Goal: Information Seeking & Learning: Learn about a topic

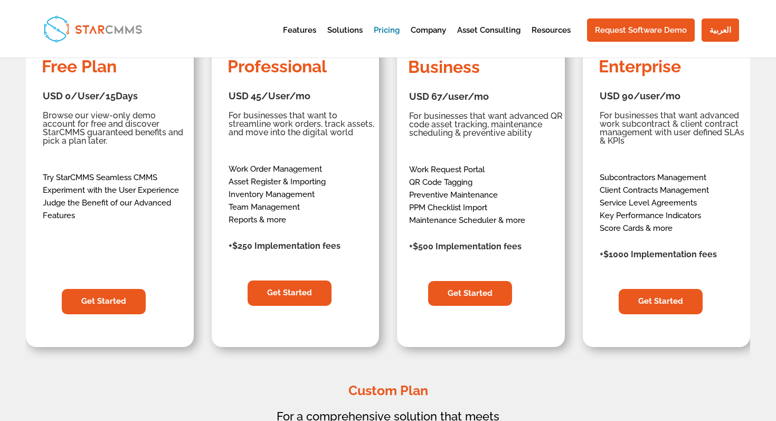
scroll to position [277, 0]
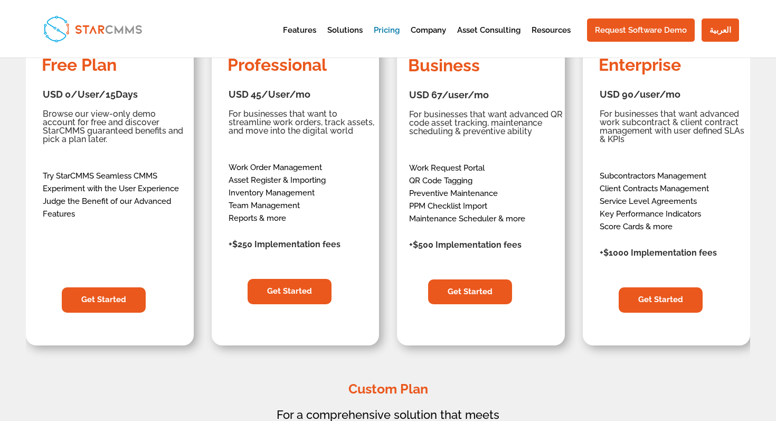
click at [712, 244] on div "USD 90/user/mo $1080/ User $972/User For businesses that want advanced work sub…" at bounding box center [674, 170] width 148 height 183
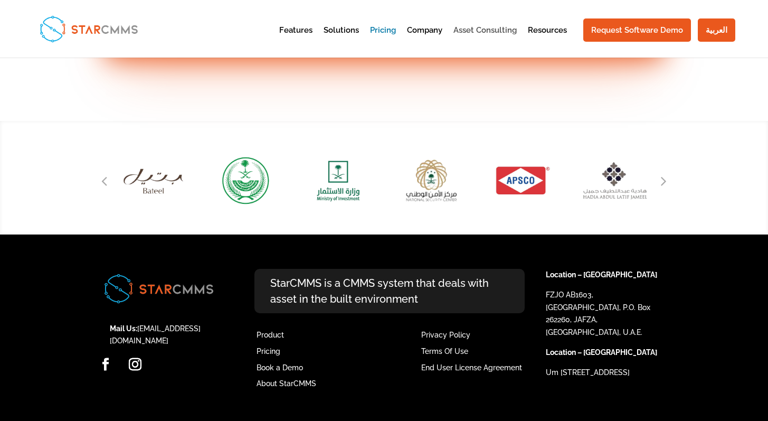
scroll to position [3637, 0]
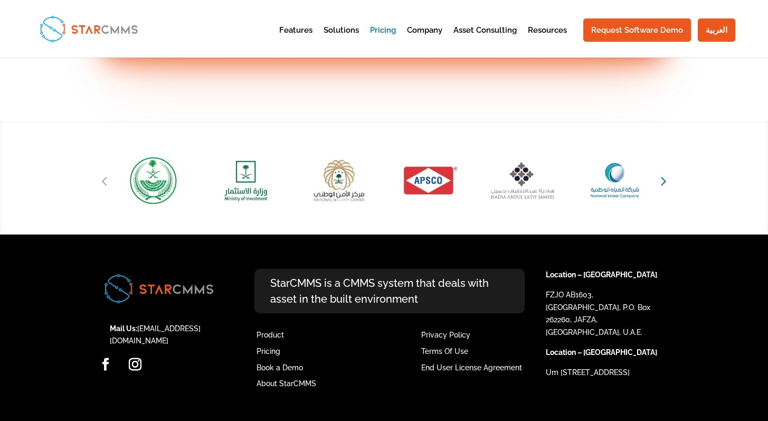
click at [665, 183] on icon "Next slide" at bounding box center [664, 180] width 6 height 15
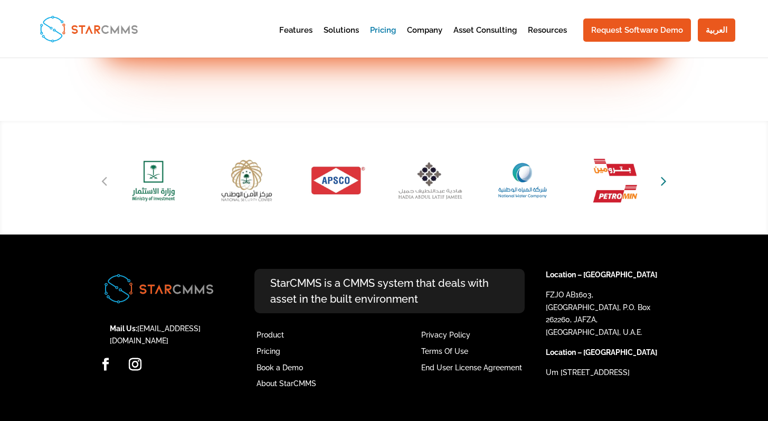
click at [665, 183] on icon "Next slide" at bounding box center [664, 180] width 6 height 15
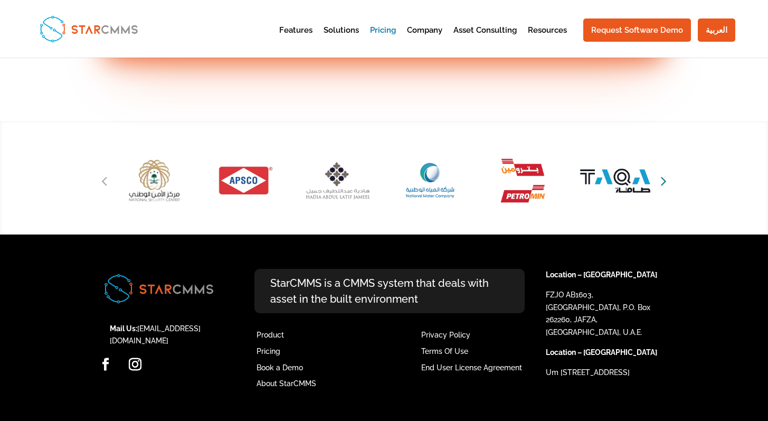
click at [665, 183] on icon "Next slide" at bounding box center [664, 180] width 6 height 15
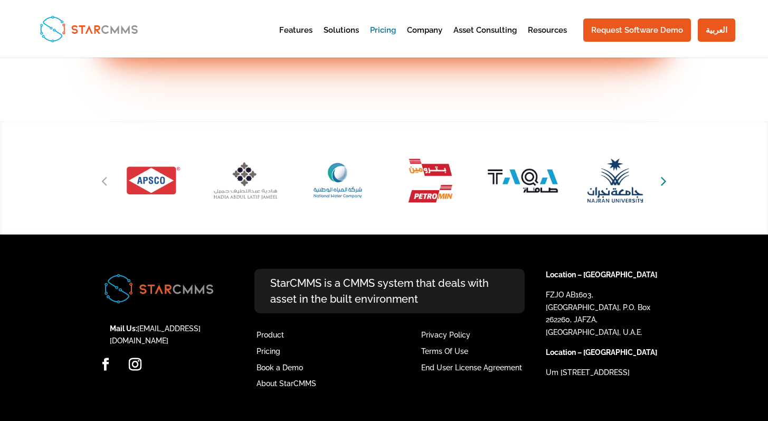
click at [665, 183] on icon "Next slide" at bounding box center [664, 180] width 6 height 15
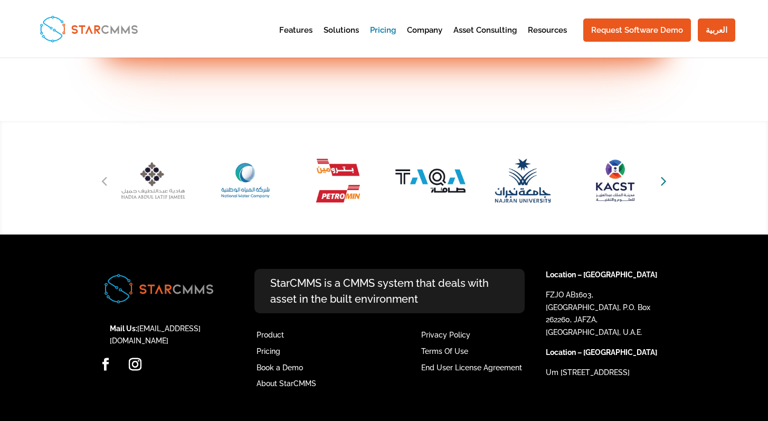
click at [665, 183] on icon "Next slide" at bounding box center [664, 180] width 6 height 15
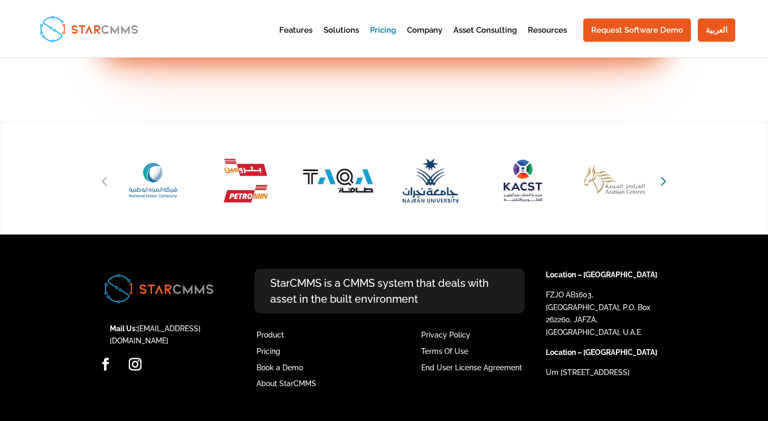
click at [665, 183] on icon "Next slide" at bounding box center [664, 180] width 6 height 15
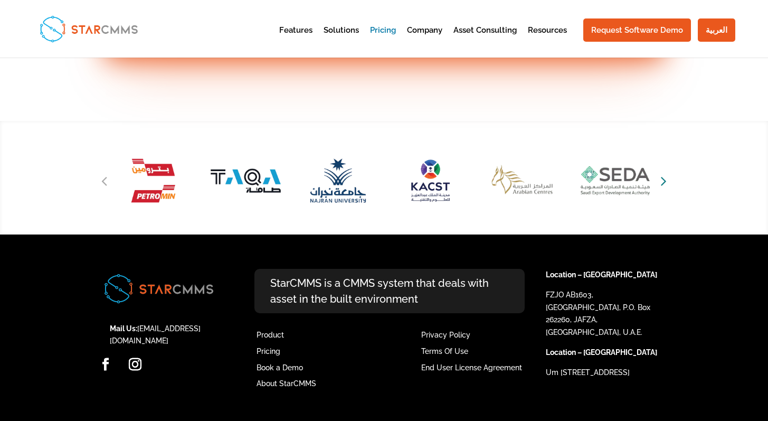
click at [665, 183] on icon "Next slide" at bounding box center [664, 180] width 6 height 15
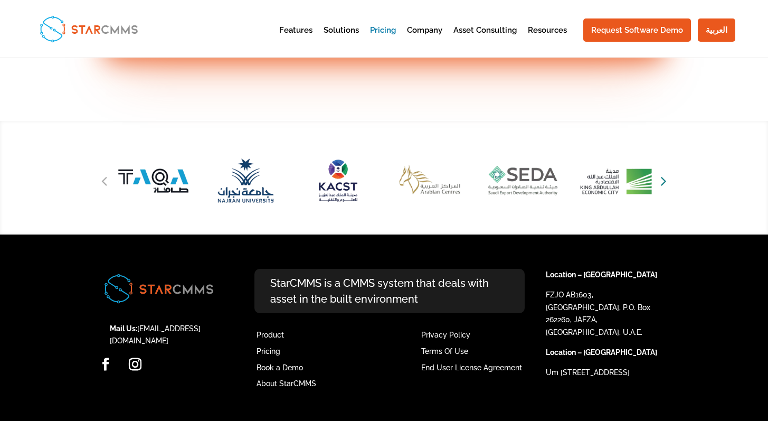
click at [665, 183] on icon "Next slide" at bounding box center [664, 180] width 6 height 15
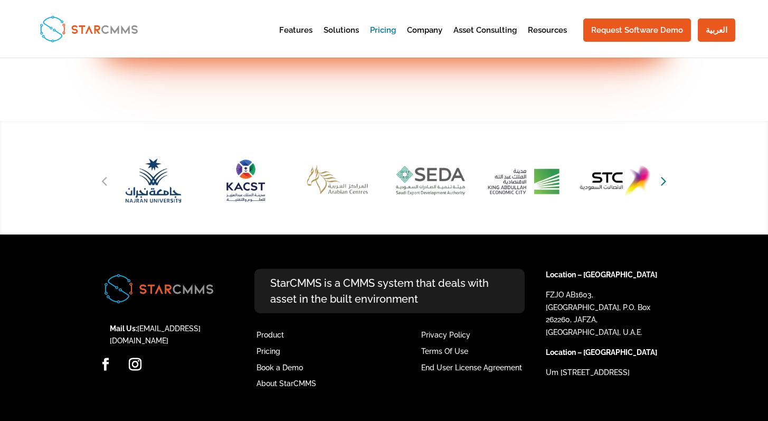
click at [665, 183] on icon "Next slide" at bounding box center [664, 180] width 6 height 15
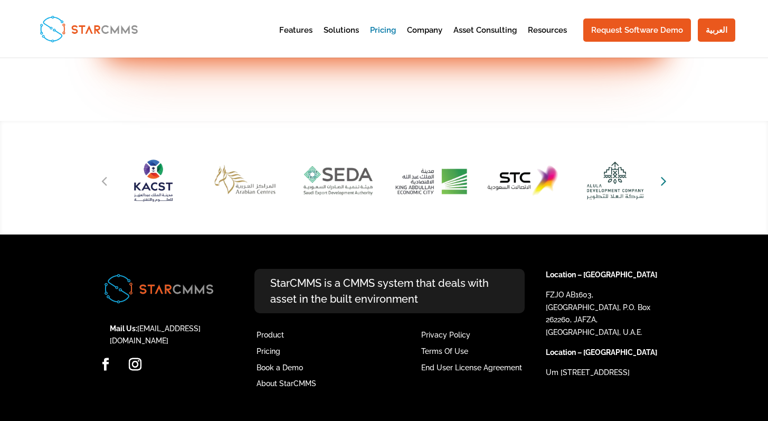
click at [665, 183] on icon "Next slide" at bounding box center [664, 180] width 6 height 15
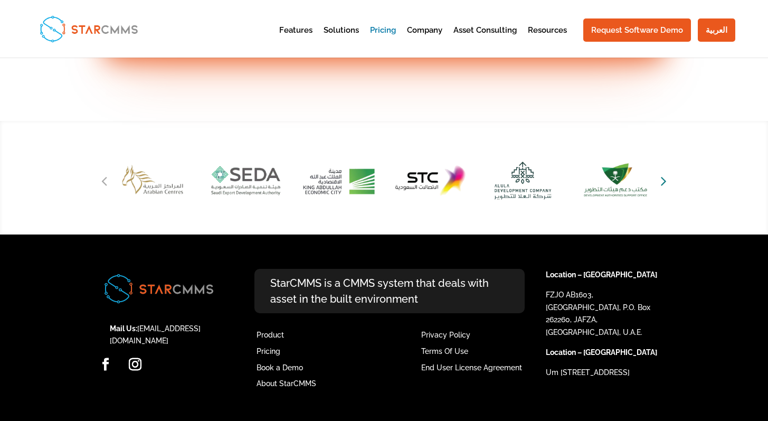
click at [665, 183] on icon "Next slide" at bounding box center [664, 180] width 6 height 15
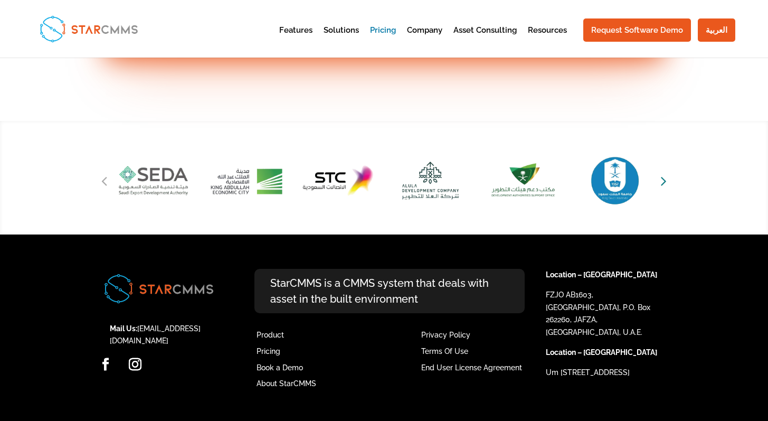
click at [665, 183] on icon "Next slide" at bounding box center [664, 180] width 6 height 15
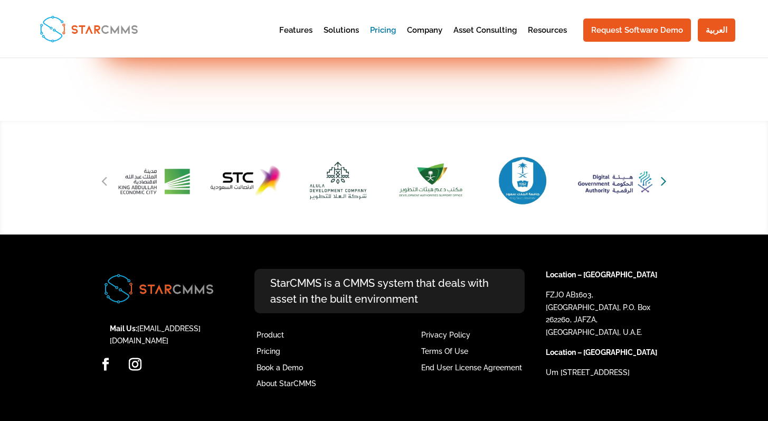
click at [665, 183] on icon "Next slide" at bounding box center [664, 180] width 6 height 15
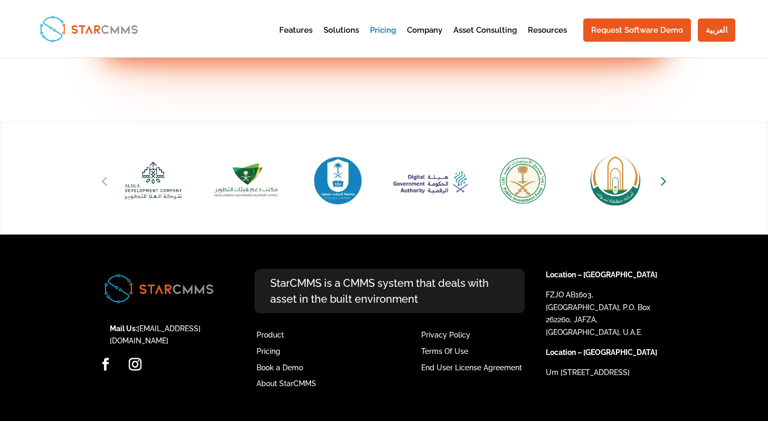
click at [663, 181] on icon "Next slide" at bounding box center [664, 180] width 6 height 15
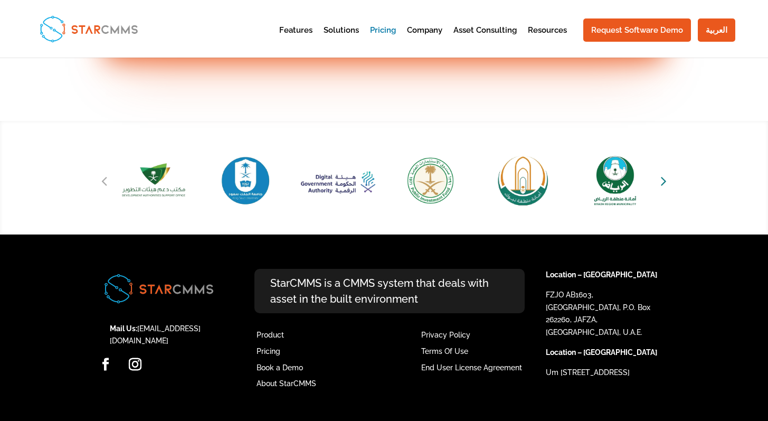
click at [663, 181] on icon "Next slide" at bounding box center [664, 180] width 6 height 15
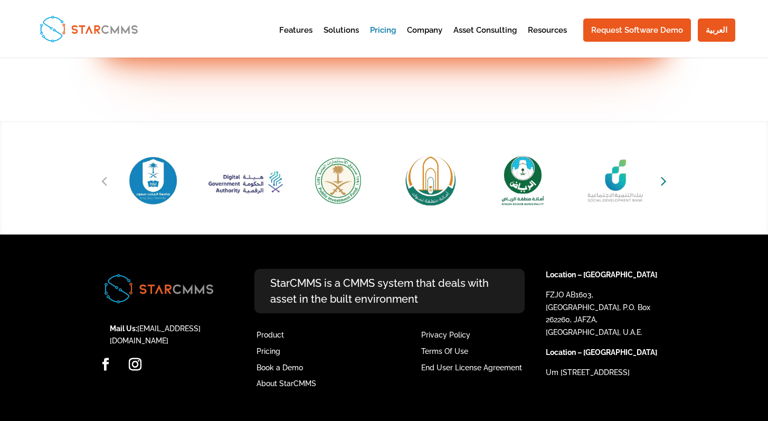
click at [663, 181] on icon "Next slide" at bounding box center [664, 180] width 6 height 15
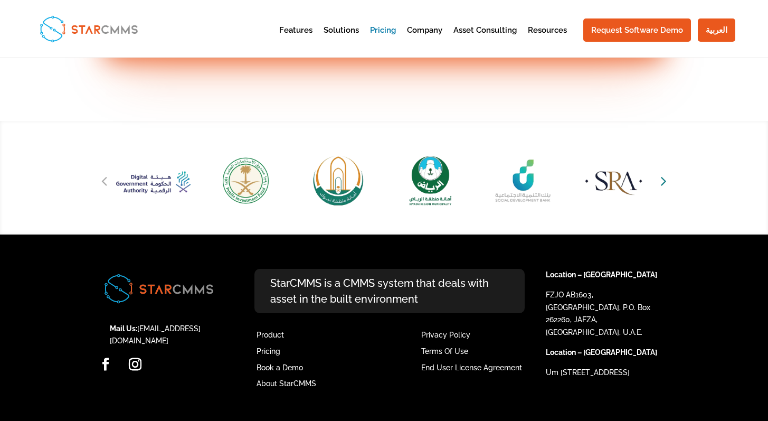
click at [663, 181] on icon "Next slide" at bounding box center [664, 180] width 6 height 15
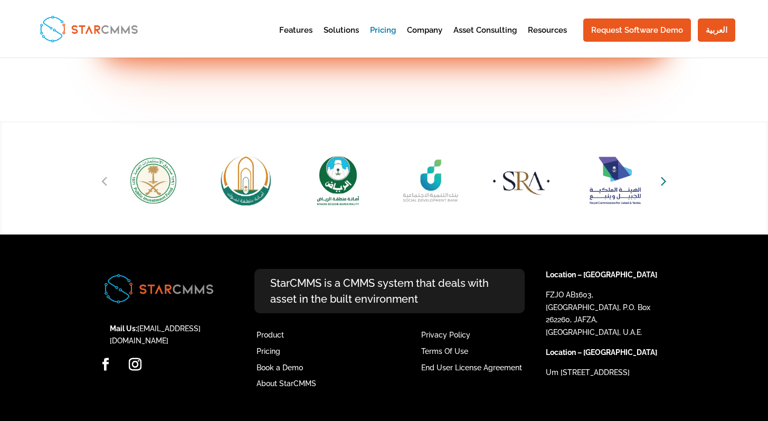
click at [663, 182] on icon "Next slide" at bounding box center [664, 180] width 6 height 15
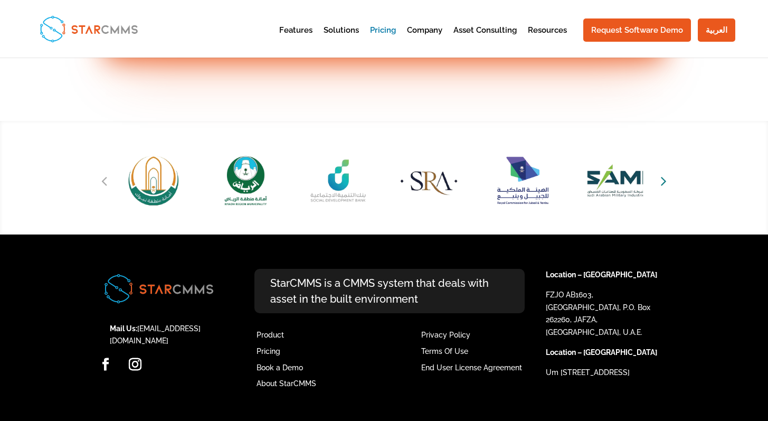
click at [664, 182] on icon "Next slide" at bounding box center [664, 180] width 6 height 15
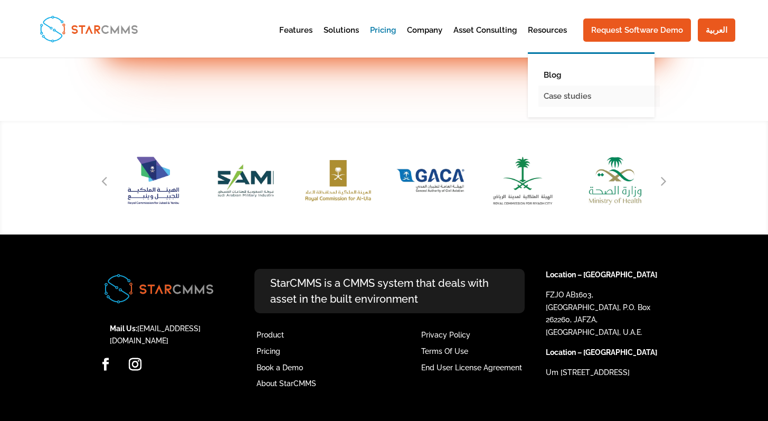
click at [557, 102] on link "Case studies" at bounding box center [599, 96] width 121 height 21
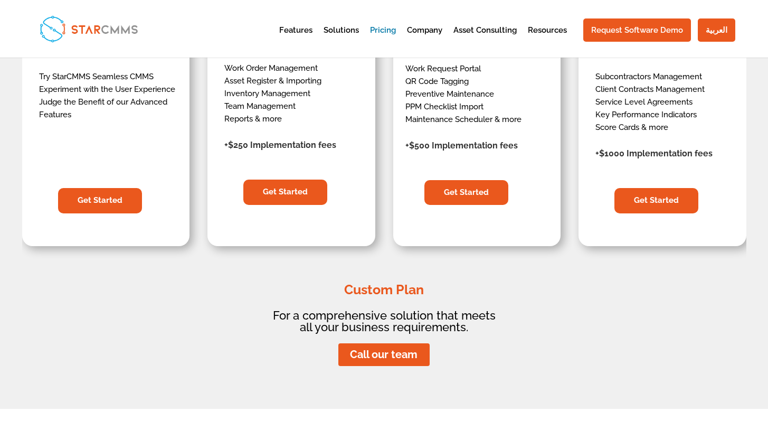
scroll to position [0, 0]
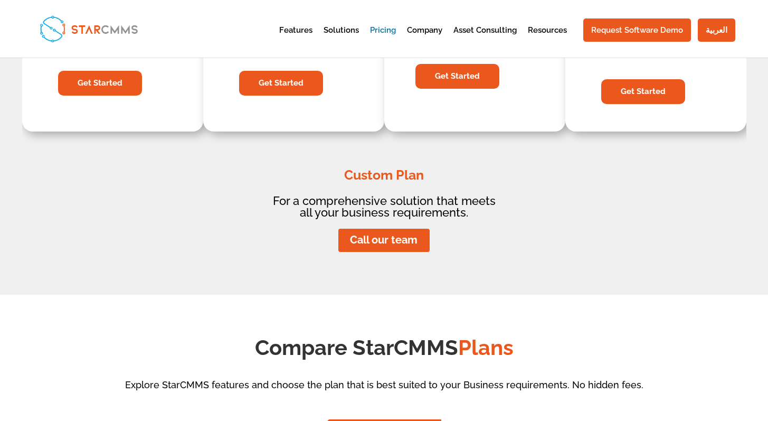
scroll to position [502, 0]
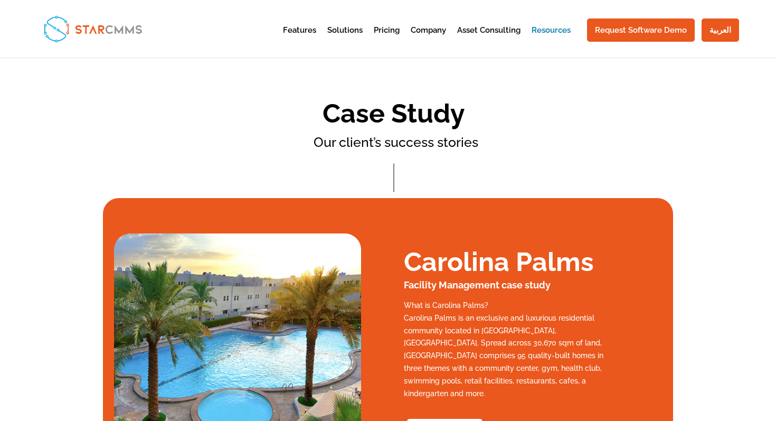
scroll to position [34, 0]
